Goal: Task Accomplishment & Management: Complete application form

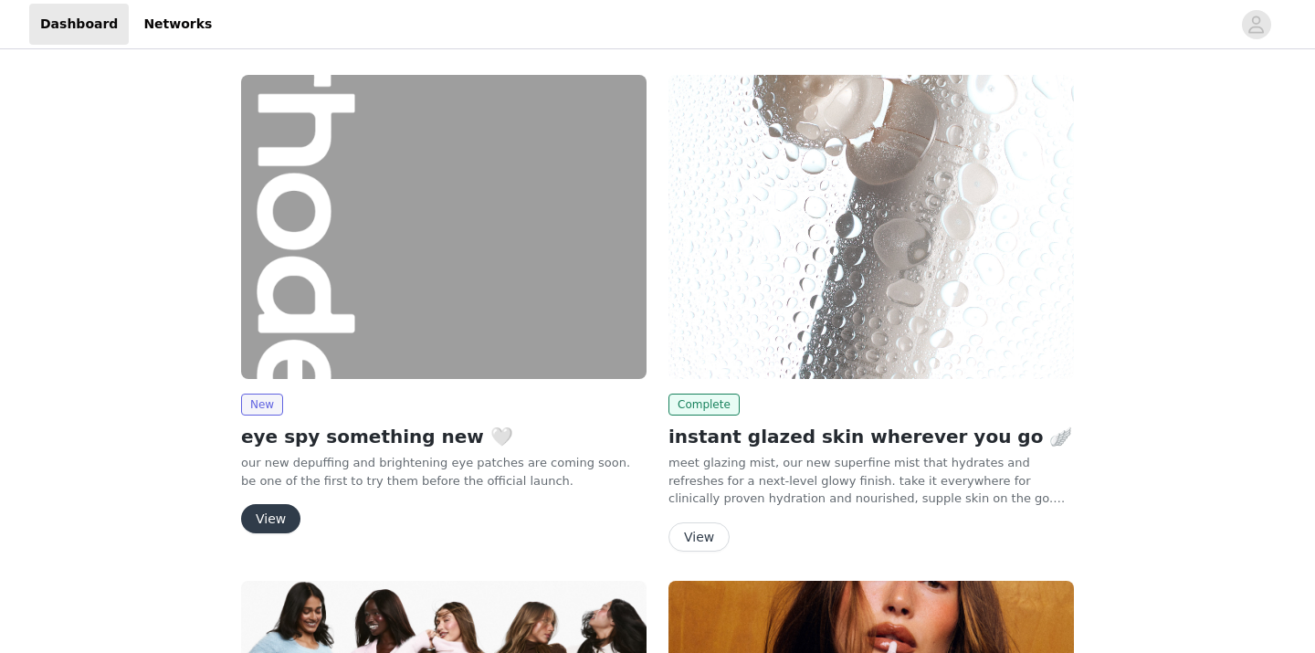
click at [261, 515] on button "View" at bounding box center [270, 518] width 59 height 29
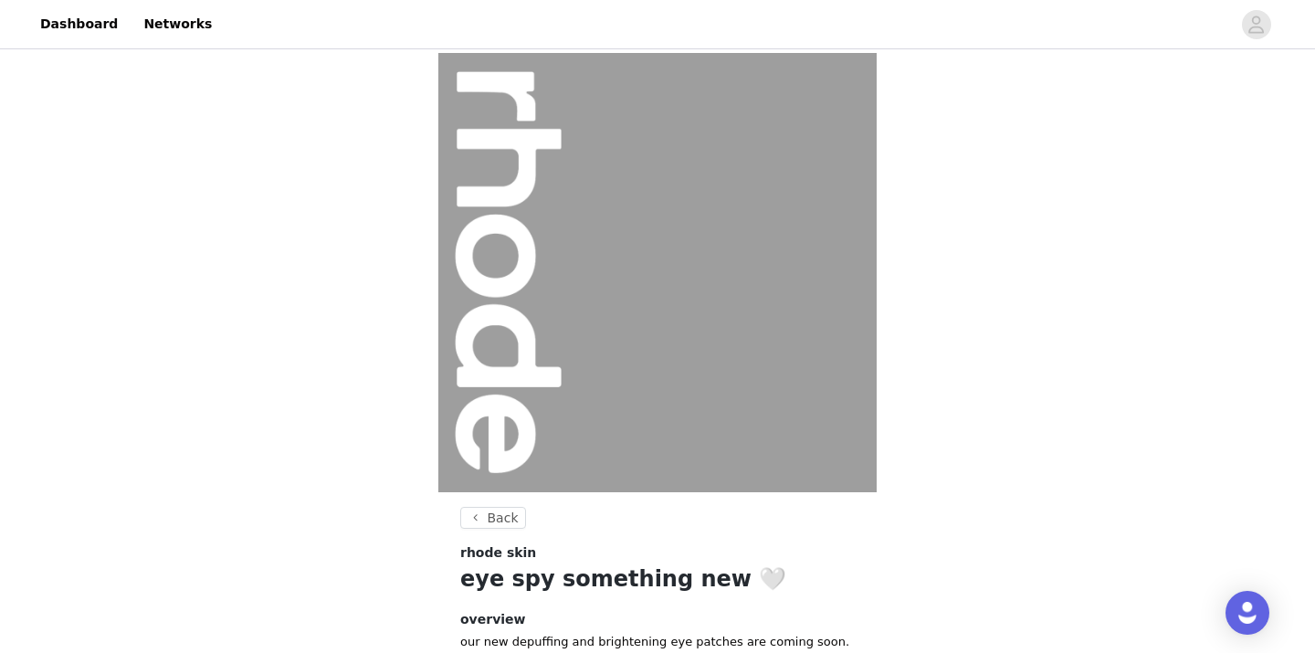
scroll to position [195, 0]
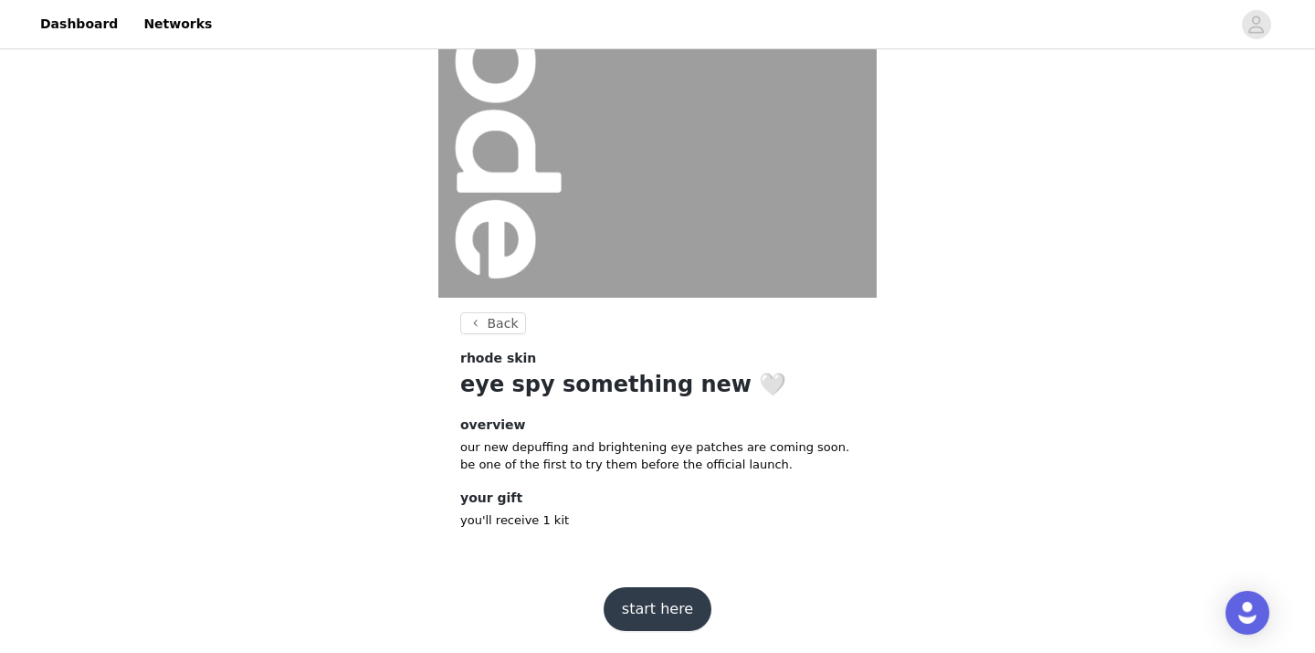
click at [649, 588] on button "start here" at bounding box center [658, 609] width 108 height 44
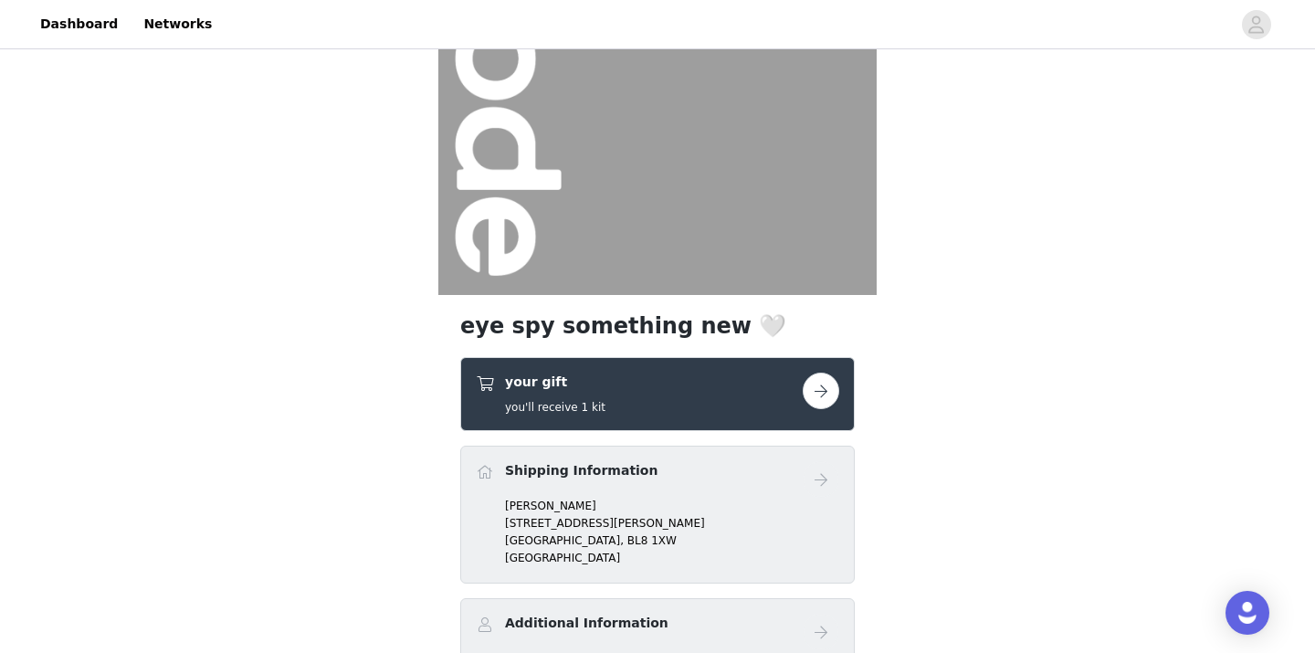
scroll to position [363, 0]
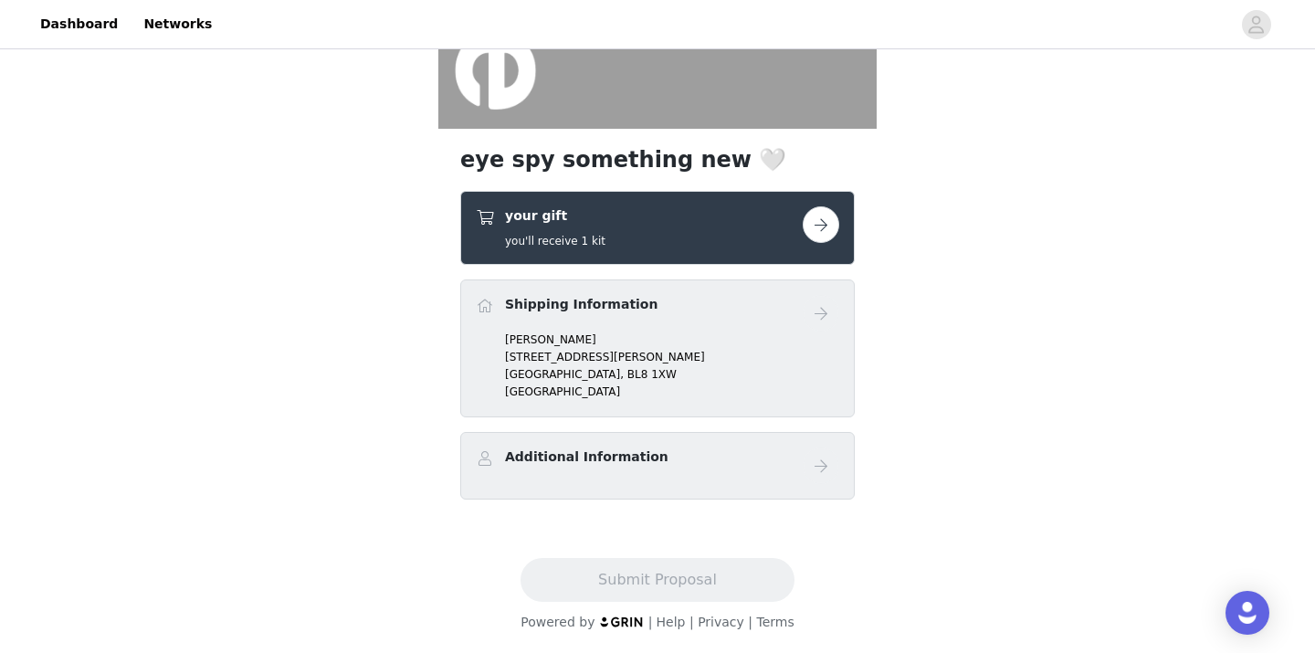
click at [805, 221] on button "button" at bounding box center [821, 224] width 37 height 37
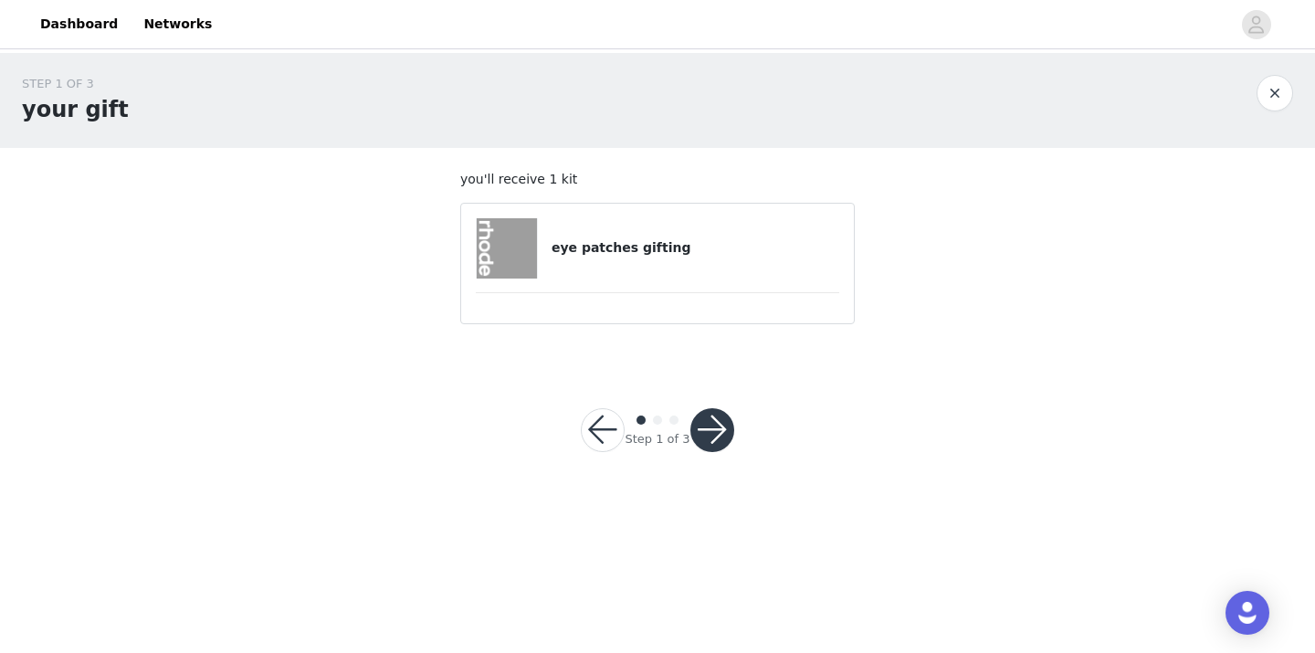
click at [682, 258] on div "eye patches gifting" at bounding box center [657, 248] width 363 height 60
click at [542, 243] on div at bounding box center [514, 248] width 76 height 60
click at [543, 270] on div at bounding box center [514, 248] width 76 height 60
click at [697, 422] on button "button" at bounding box center [712, 430] width 44 height 44
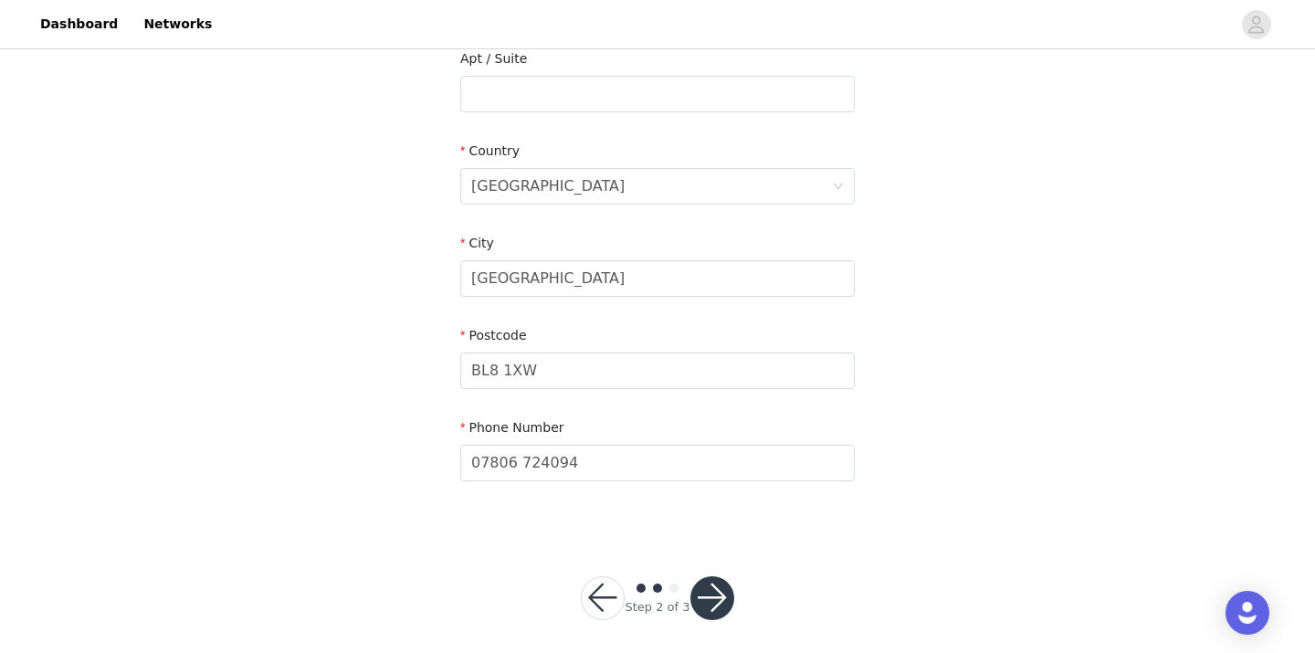
scroll to position [500, 0]
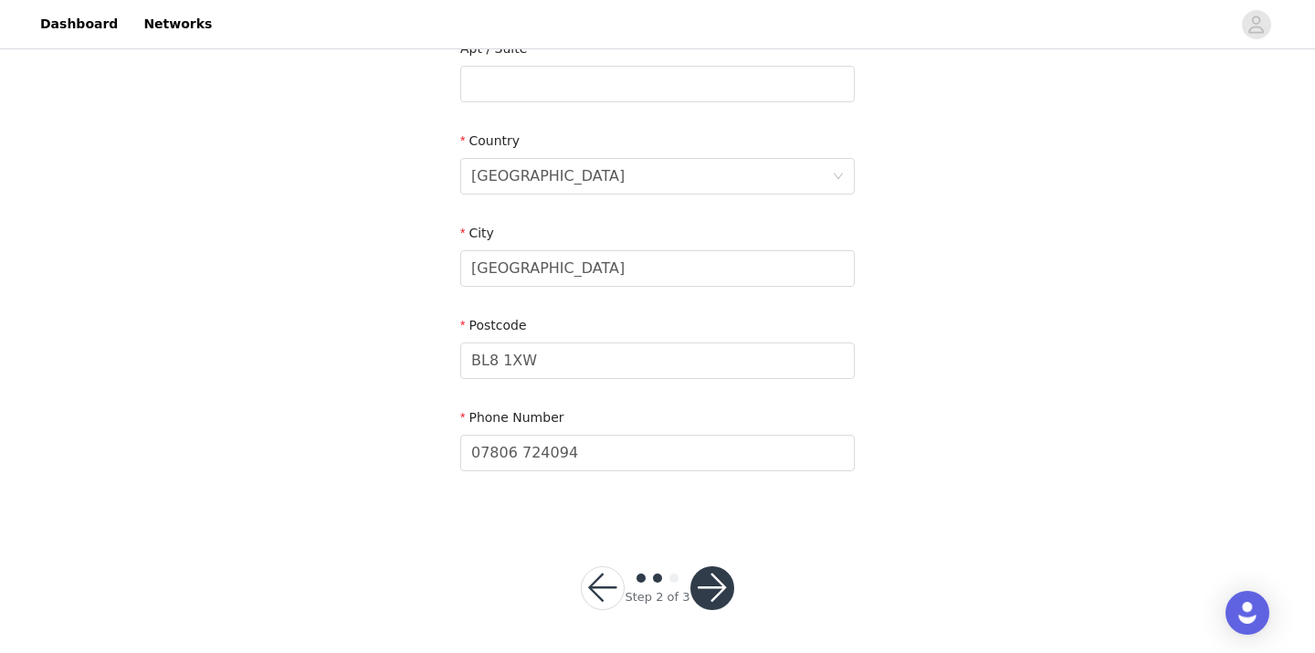
click at [710, 596] on button "button" at bounding box center [712, 588] width 44 height 44
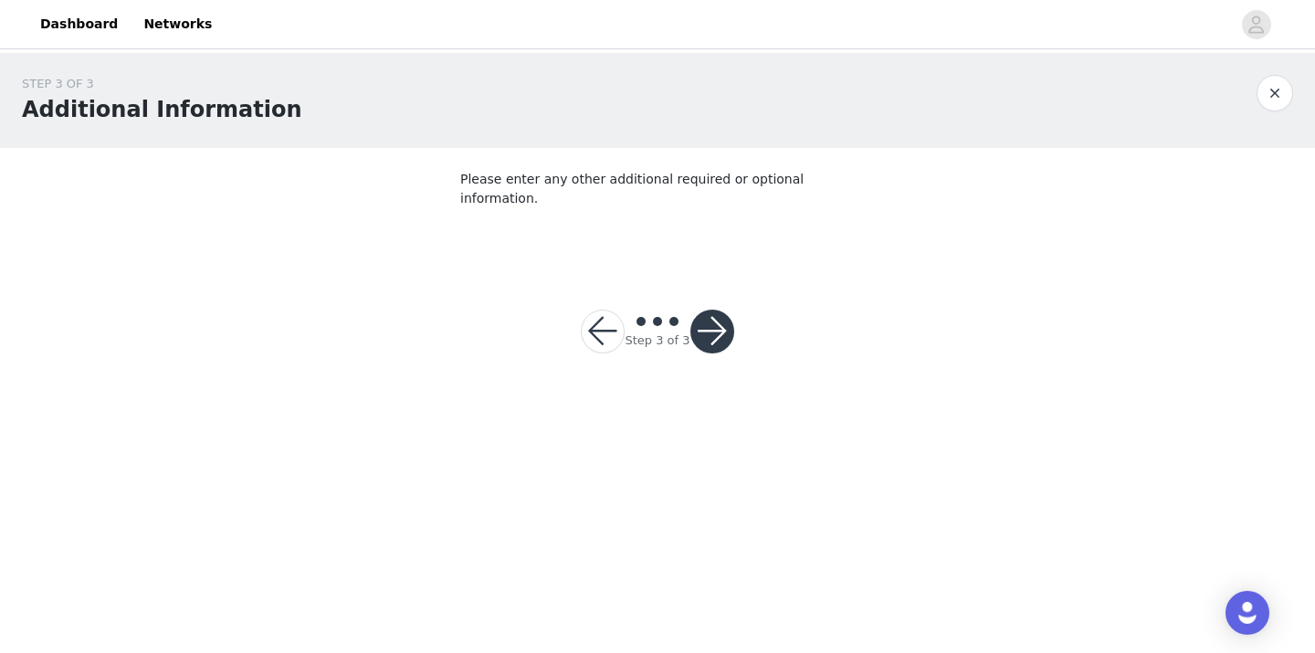
click at [708, 310] on button "button" at bounding box center [712, 332] width 44 height 44
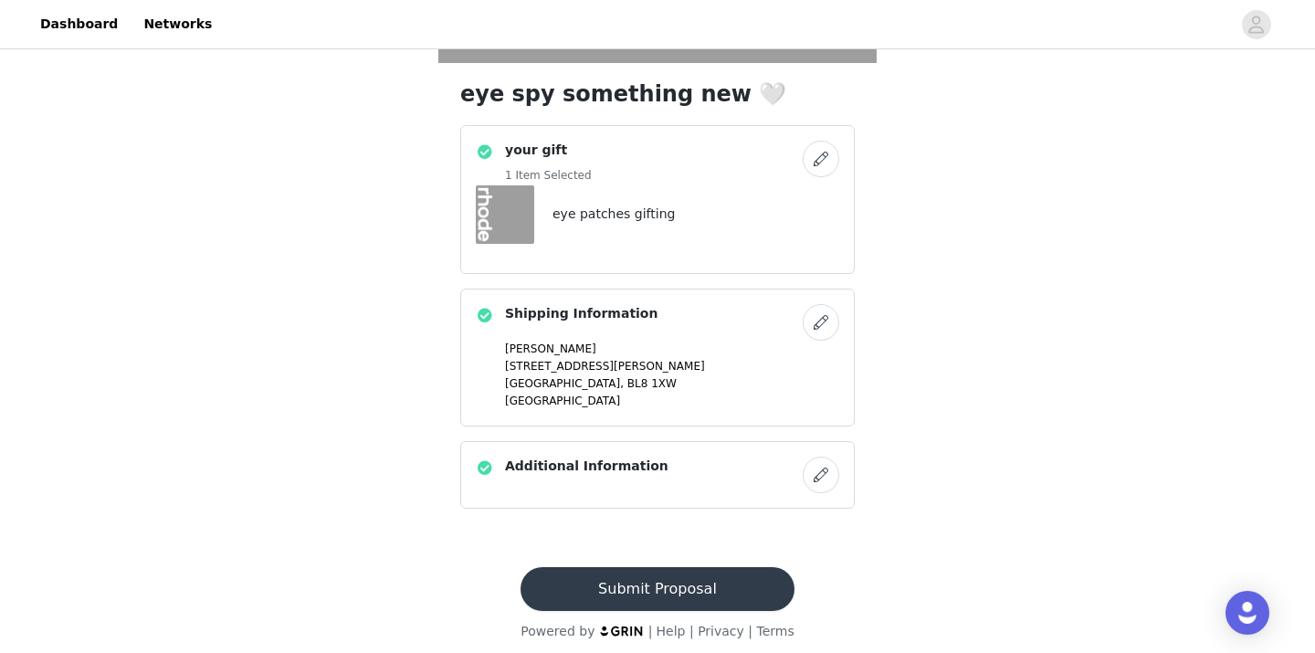
scroll to position [438, 0]
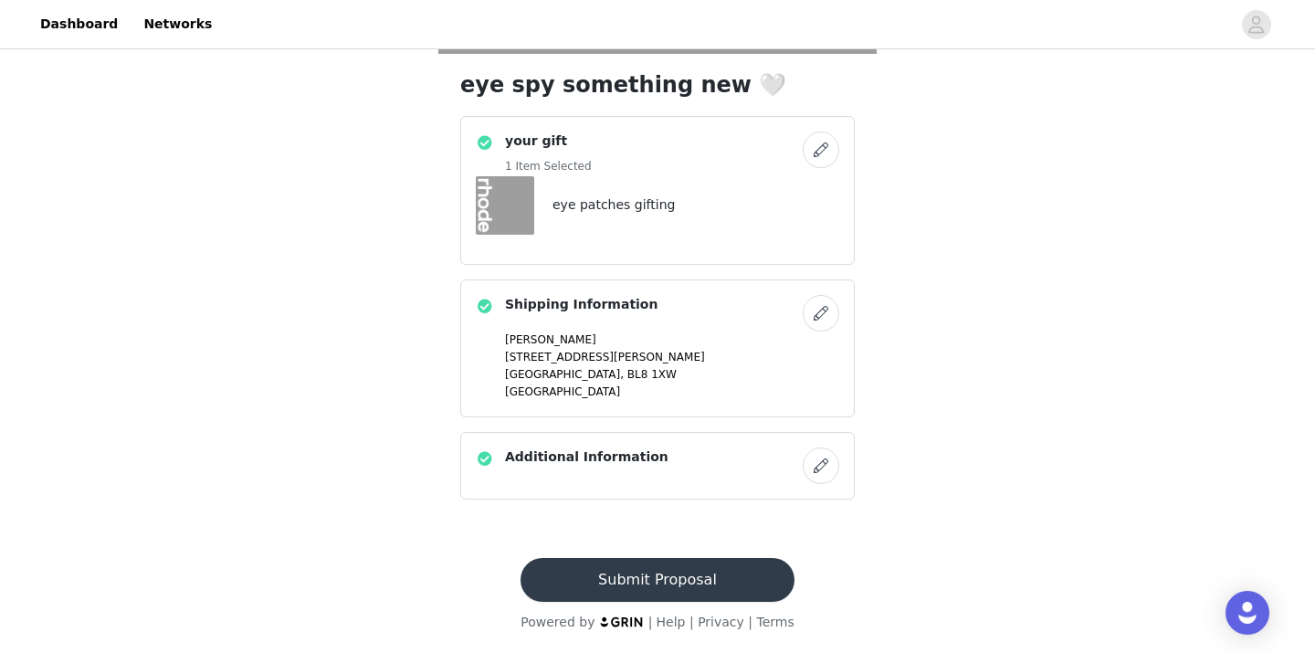
click at [674, 593] on button "Submit Proposal" at bounding box center [657, 580] width 273 height 44
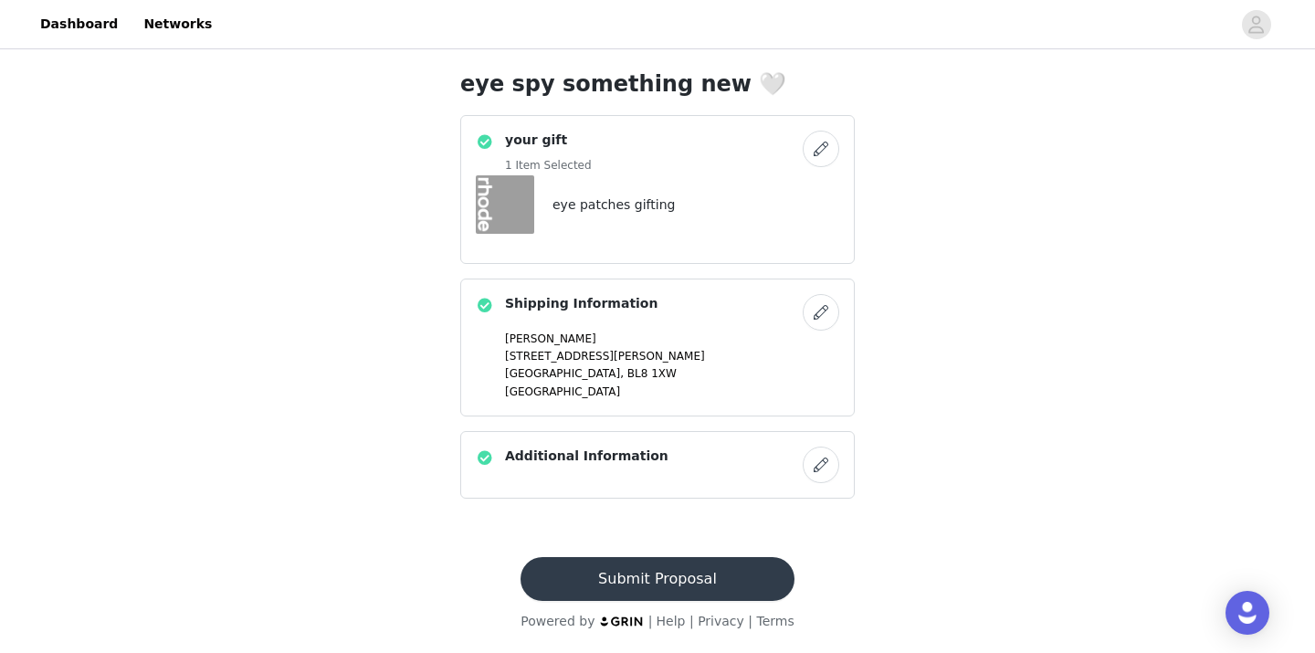
scroll to position [0, 0]
